Goal: Transaction & Acquisition: Purchase product/service

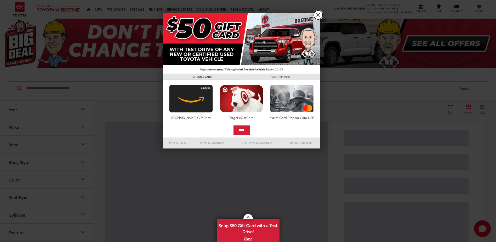
click at [319, 15] on link "X" at bounding box center [318, 14] width 9 height 9
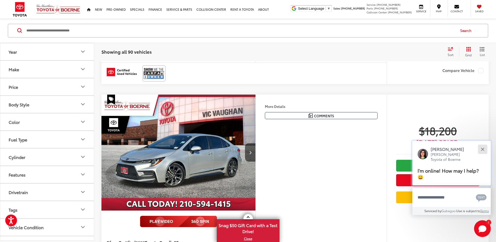
click at [483, 148] on div "Close" at bounding box center [482, 148] width 3 height 3
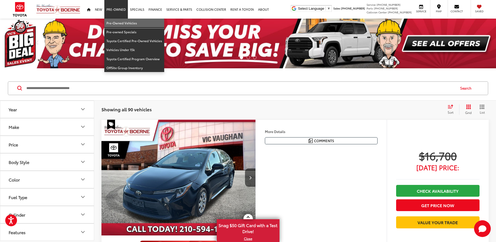
click at [120, 24] on link "Pre-Owned Vehicles" at bounding box center [134, 23] width 60 height 9
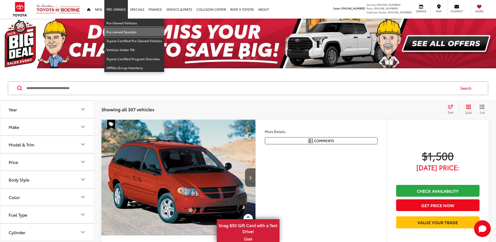
click at [121, 32] on link "Pre-owned Specials" at bounding box center [134, 31] width 60 height 9
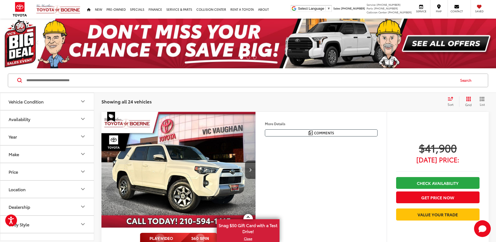
click at [450, 99] on icon "Select sort value" at bounding box center [451, 98] width 6 height 4
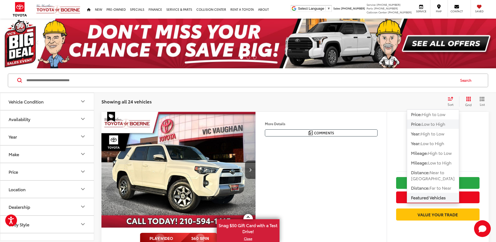
click at [442, 126] on span "Low to High" at bounding box center [434, 124] width 24 height 6
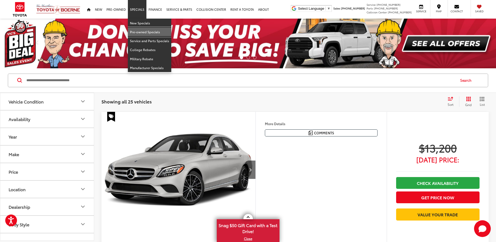
click at [141, 30] on link "Pre-owned Specials" at bounding box center [149, 31] width 43 height 9
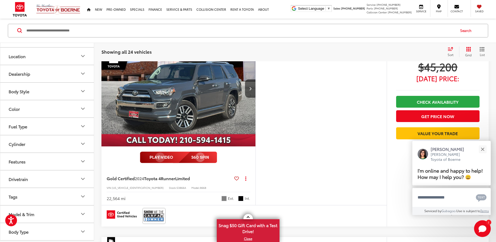
scroll to position [445, 0]
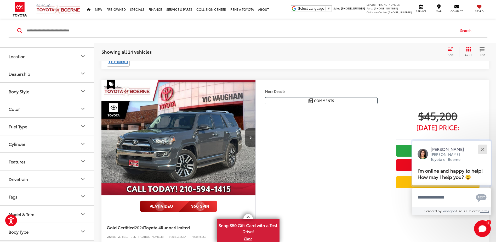
click at [483, 149] on div "Close" at bounding box center [482, 148] width 3 height 3
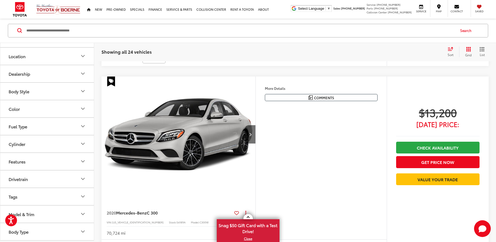
scroll to position [680, 0]
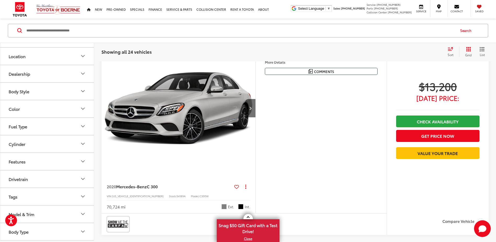
click at [226, 128] on img "2020 Mercedes-Benz C-Class C 300 0" at bounding box center [178, 108] width 155 height 116
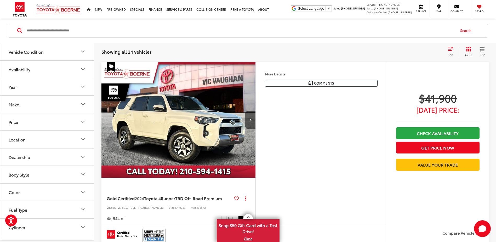
click at [62, 34] on input "Search by Make, Model, or Keyword" at bounding box center [240, 30] width 429 height 13
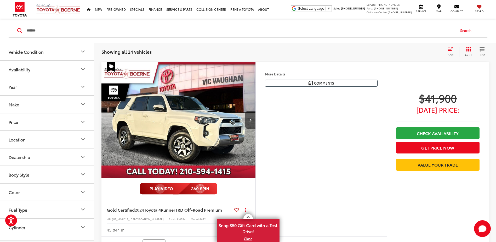
type input "*******"
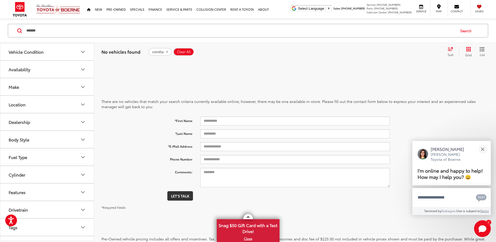
drag, startPoint x: 47, startPoint y: 30, endPoint x: 16, endPoint y: 30, distance: 30.3
click at [16, 30] on div "******* ******* Search" at bounding box center [248, 31] width 480 height 14
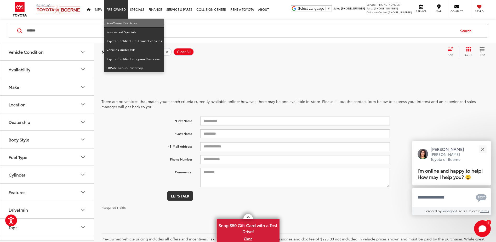
click at [115, 21] on link "Pre-Owned Vehicles" at bounding box center [134, 23] width 60 height 9
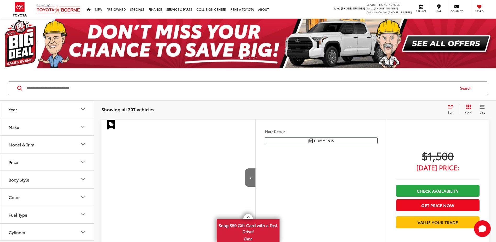
click at [83, 127] on icon "Make" at bounding box center [82, 127] width 3 height 2
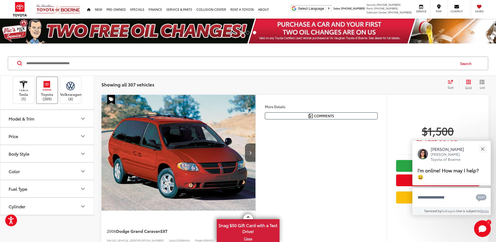
scroll to position [235, 0]
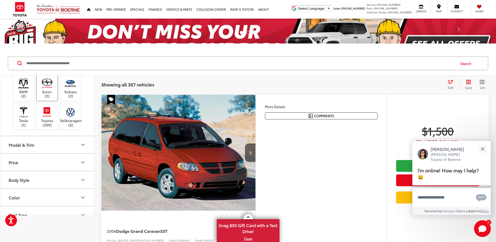
click at [43, 89] on img at bounding box center [47, 83] width 14 height 12
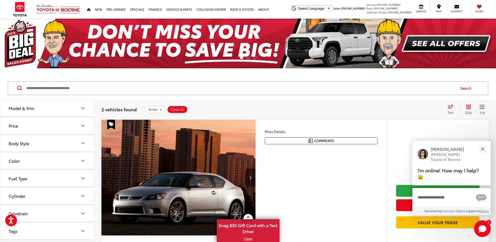
scroll to position [288, 0]
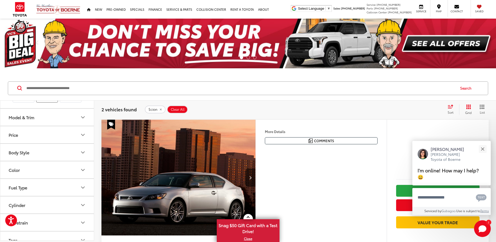
click at [48, 99] on label "Toyota (211)" at bounding box center [47, 88] width 21 height 21
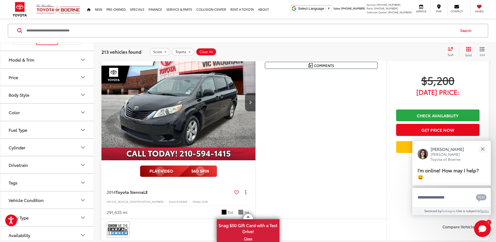
scroll to position [680, 0]
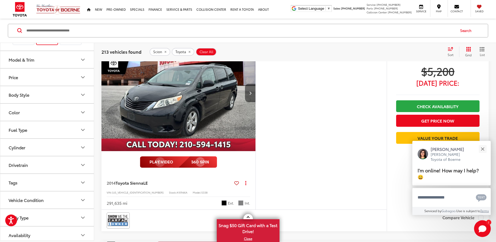
click at [246, 91] on button "Next image" at bounding box center [250, 93] width 10 height 18
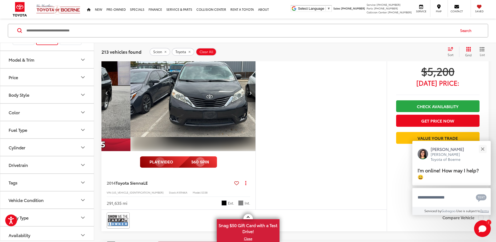
scroll to position [0, 155]
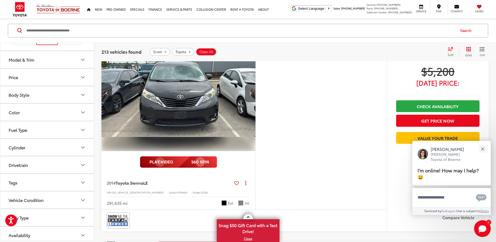
click at [246, 92] on button "Next image" at bounding box center [250, 93] width 10 height 18
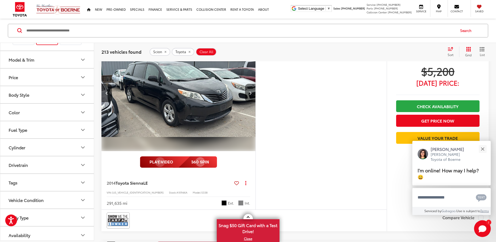
click at [247, 93] on button "Next image" at bounding box center [250, 93] width 10 height 18
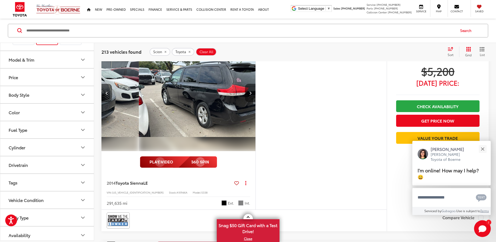
scroll to position [0, 464]
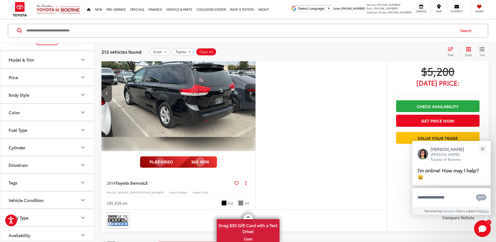
click at [247, 93] on button "Next image" at bounding box center [250, 93] width 10 height 18
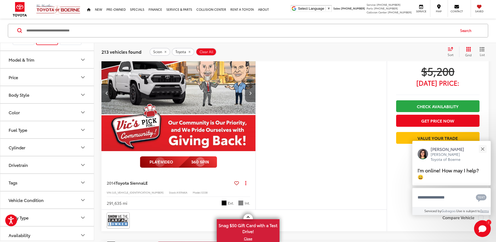
click at [247, 93] on button "Next image" at bounding box center [250, 93] width 10 height 18
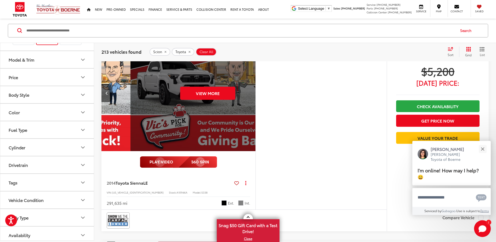
scroll to position [0, 774]
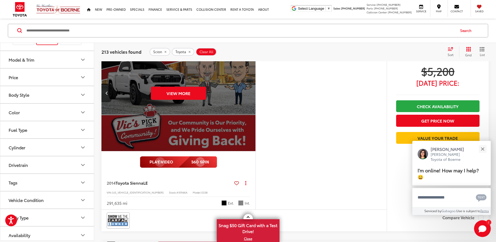
click at [247, 93] on div "View More" at bounding box center [178, 93] width 155 height 116
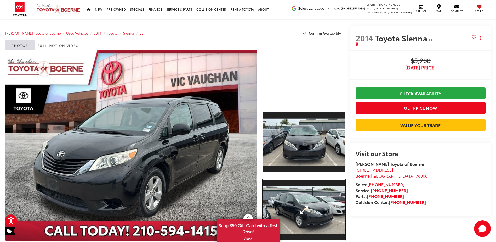
click at [319, 191] on link "Expand Photo 2" at bounding box center [304, 210] width 82 height 62
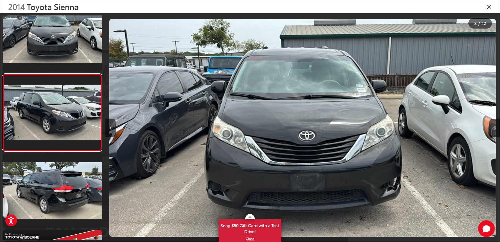
scroll to position [0, 789]
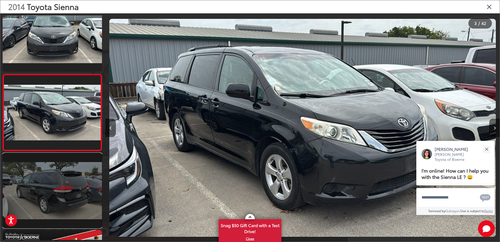
click at [45, 196] on link at bounding box center [52, 190] width 99 height 75
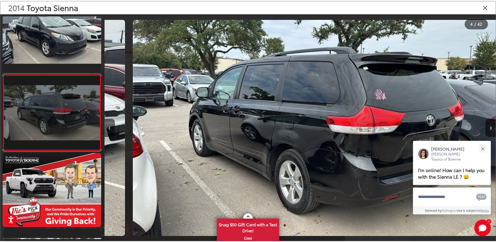
scroll to position [0, 1183]
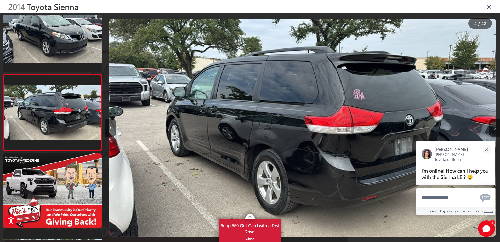
click at [488, 7] on icon "Close gallery" at bounding box center [489, 6] width 5 height 7
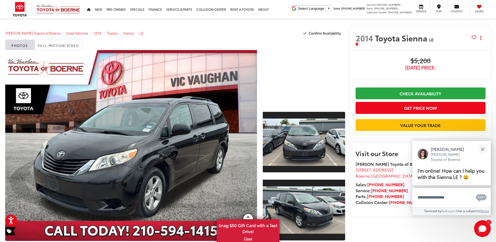
scroll to position [0, 0]
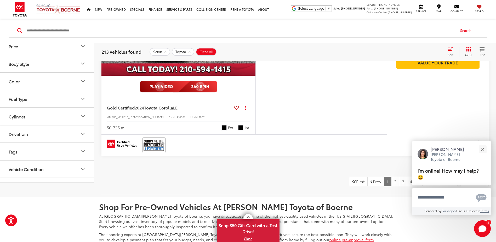
scroll to position [2408, 0]
